Goal: Navigation & Orientation: Go to known website

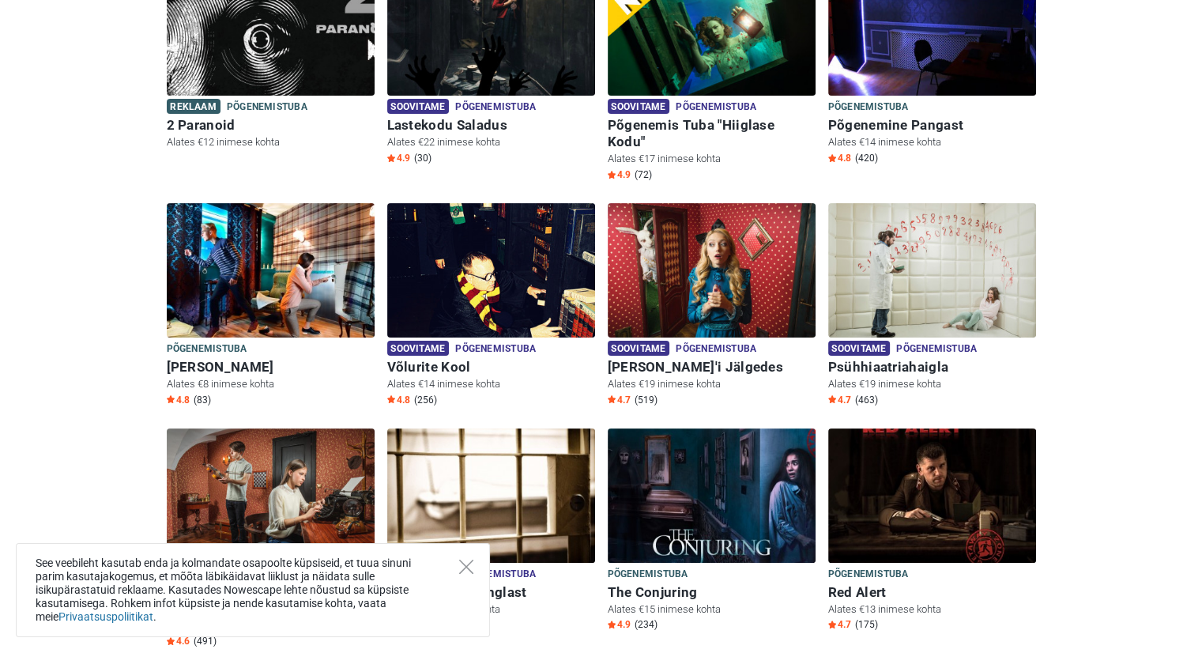
scroll to position [313, 0]
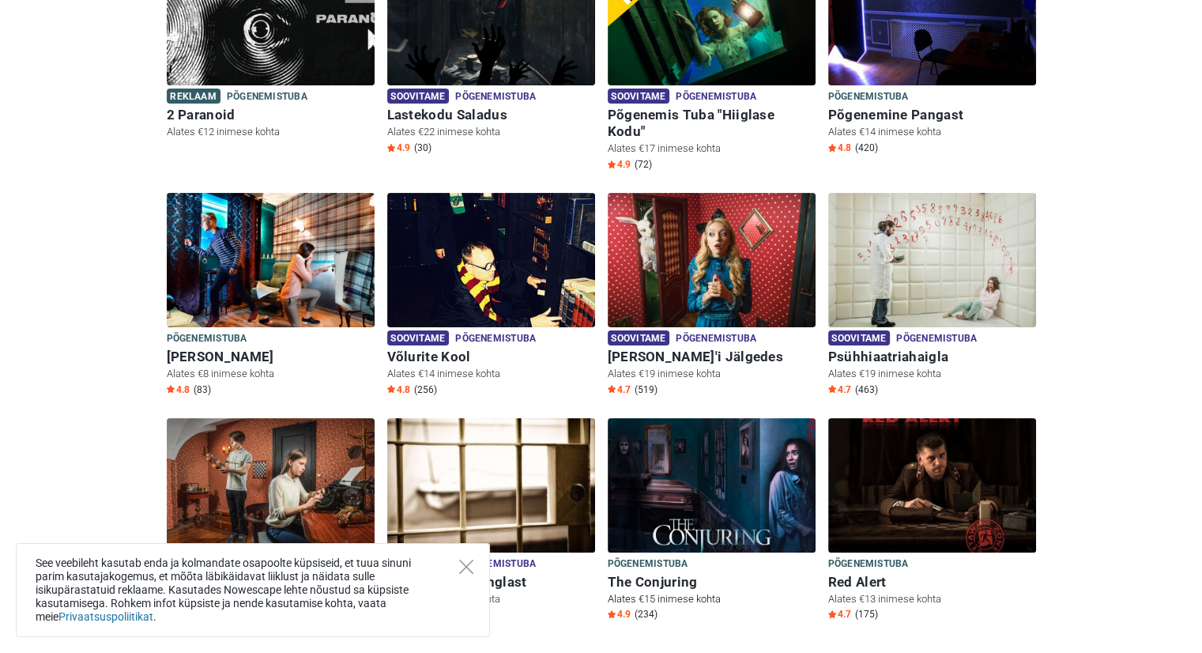
click at [724, 497] on img at bounding box center [712, 485] width 208 height 134
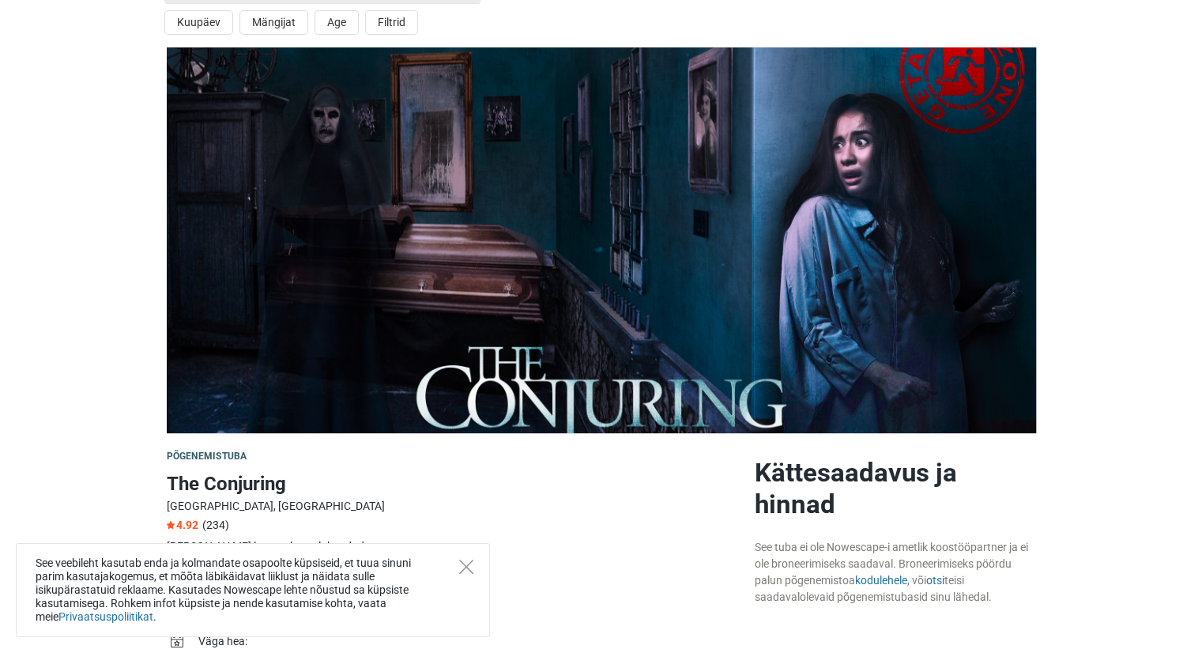
scroll to position [47, 0]
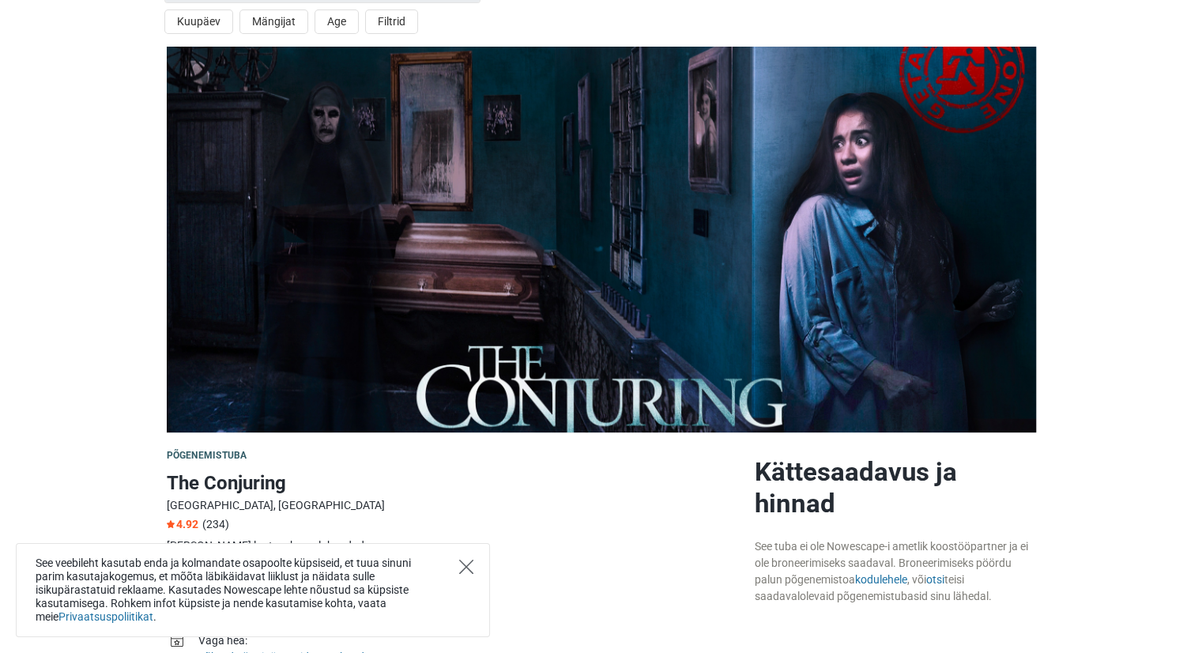
click at [464, 569] on icon "Close" at bounding box center [466, 566] width 14 height 14
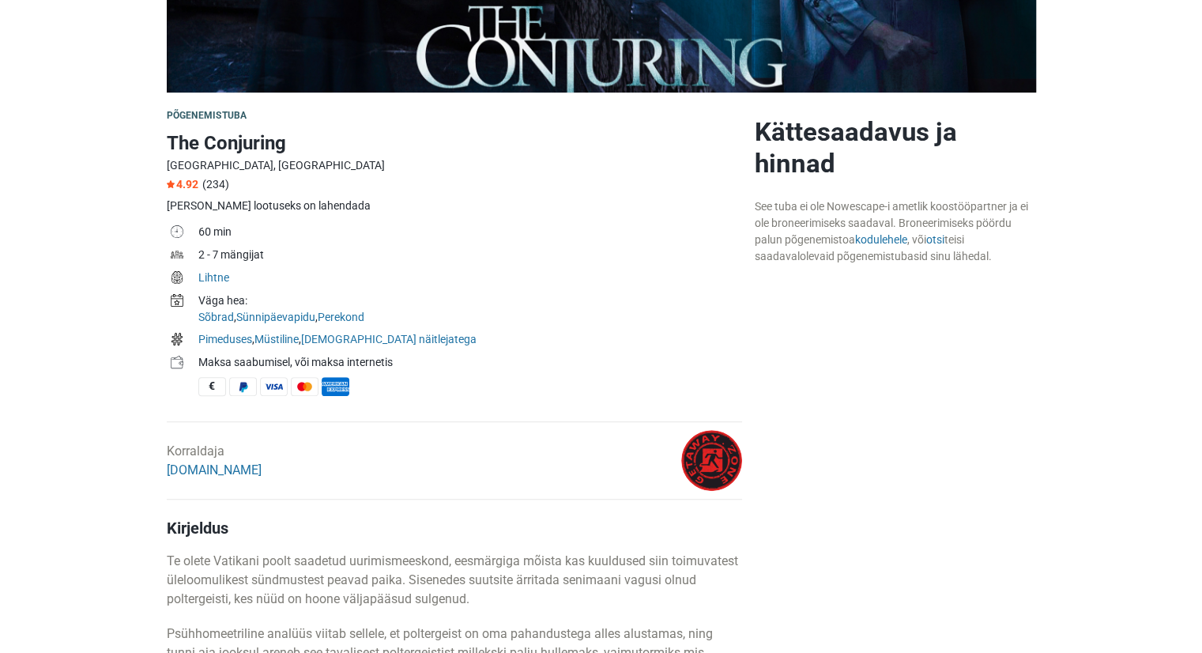
scroll to position [382, 0]
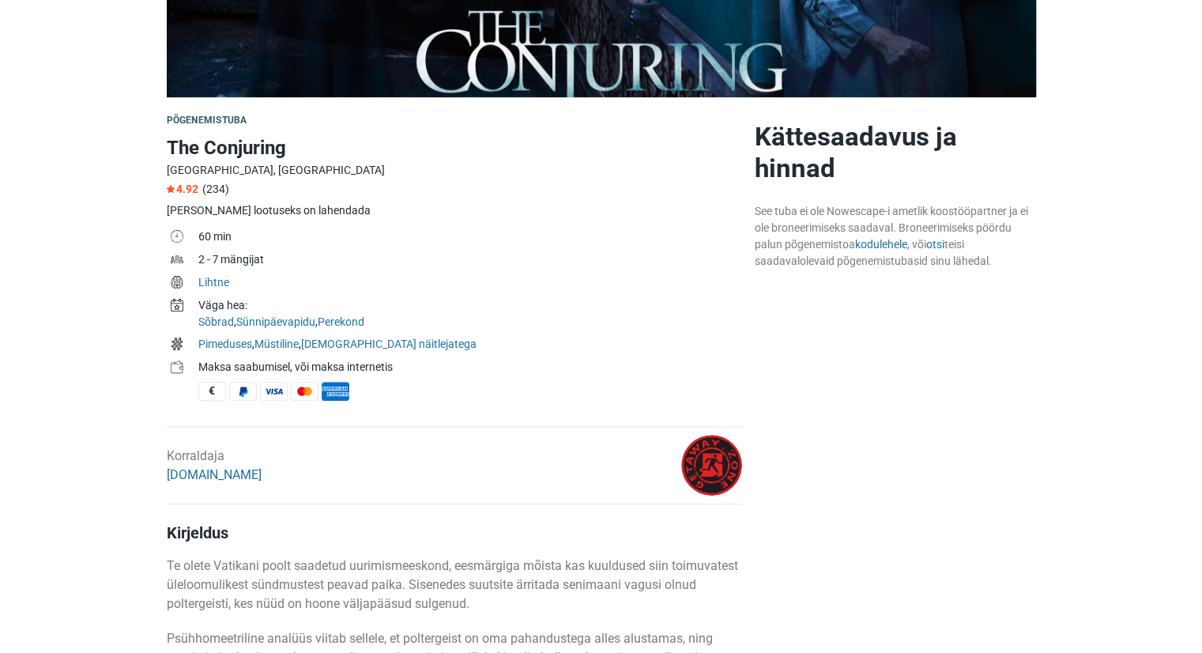
click at [414, 454] on div "Korraldaja [DOMAIN_NAME]" at bounding box center [356, 465] width 392 height 61
click at [232, 473] on link "[DOMAIN_NAME]" at bounding box center [214, 474] width 95 height 15
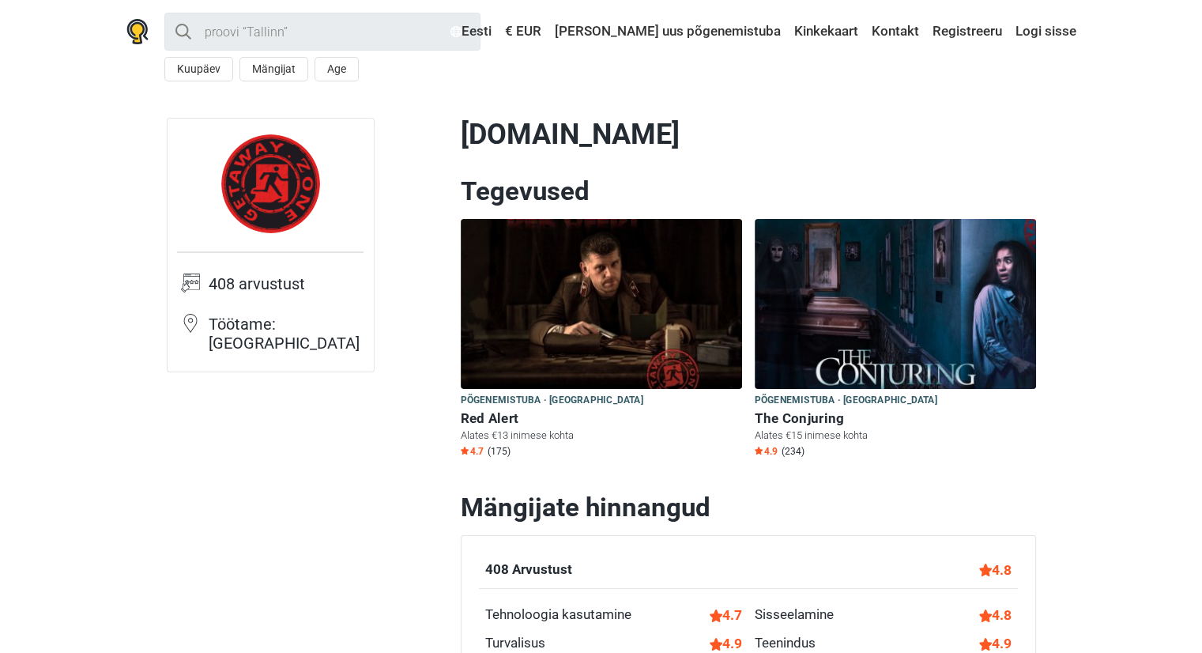
click at [863, 313] on img at bounding box center [895, 304] width 281 height 170
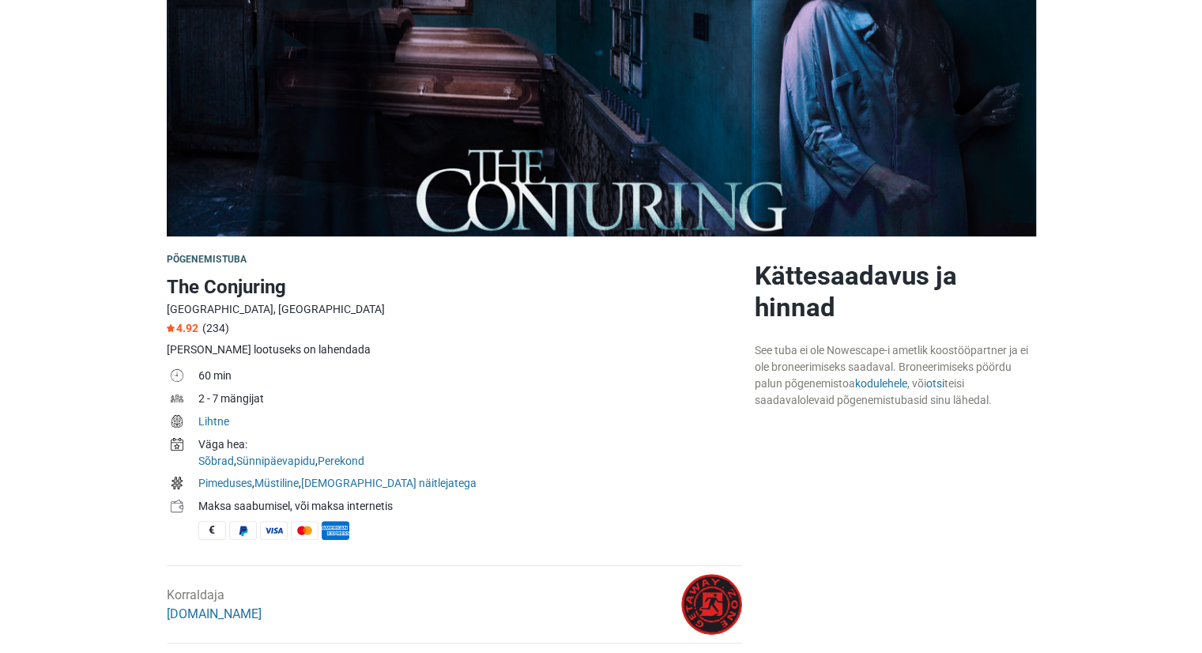
scroll to position [234, 0]
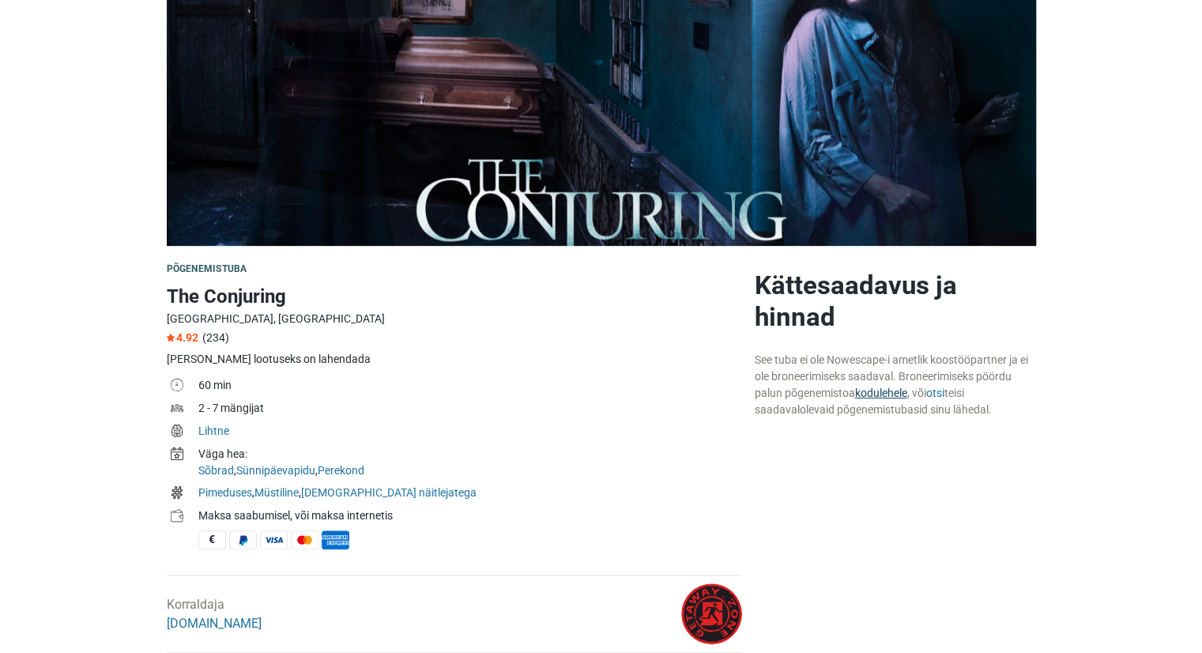
click at [889, 390] on link "kodulehele" at bounding box center [881, 392] width 52 height 13
